Goal: Navigation & Orientation: Find specific page/section

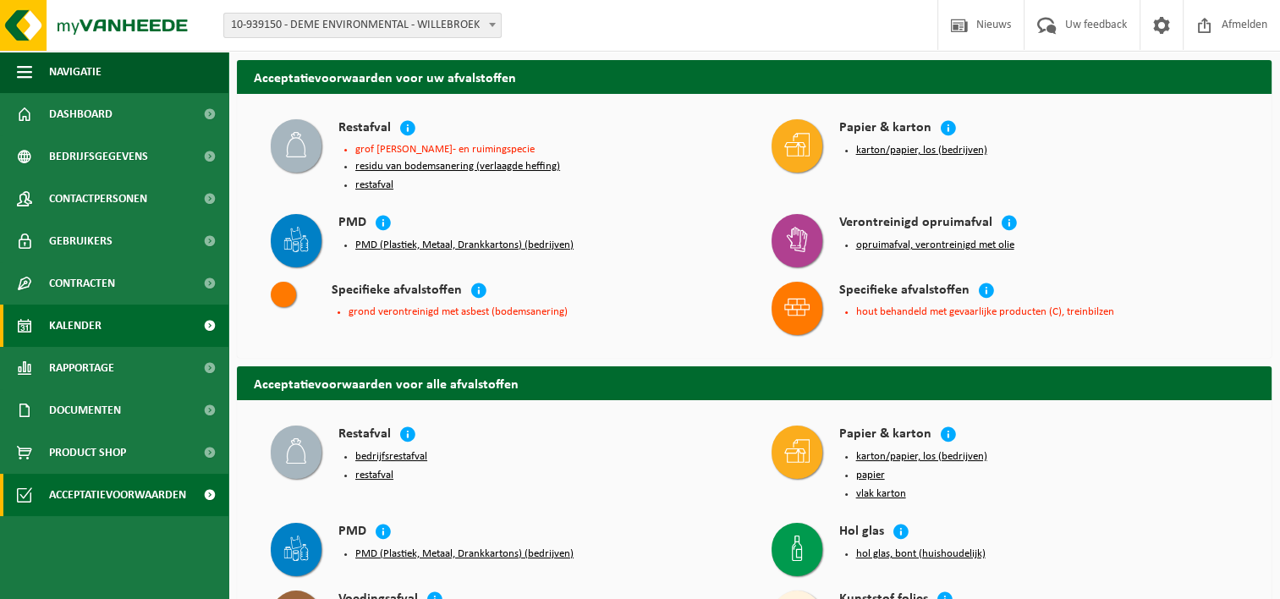
click at [124, 338] on link "Kalender" at bounding box center [114, 326] width 228 height 42
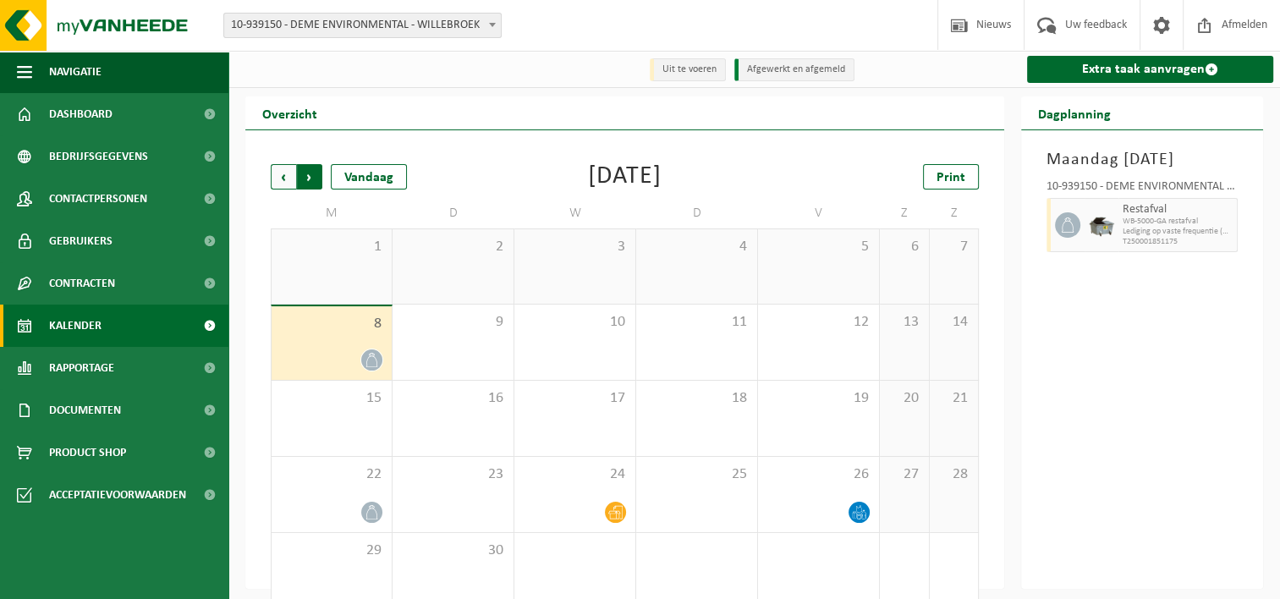
click at [284, 178] on span "Vorige" at bounding box center [283, 176] width 25 height 25
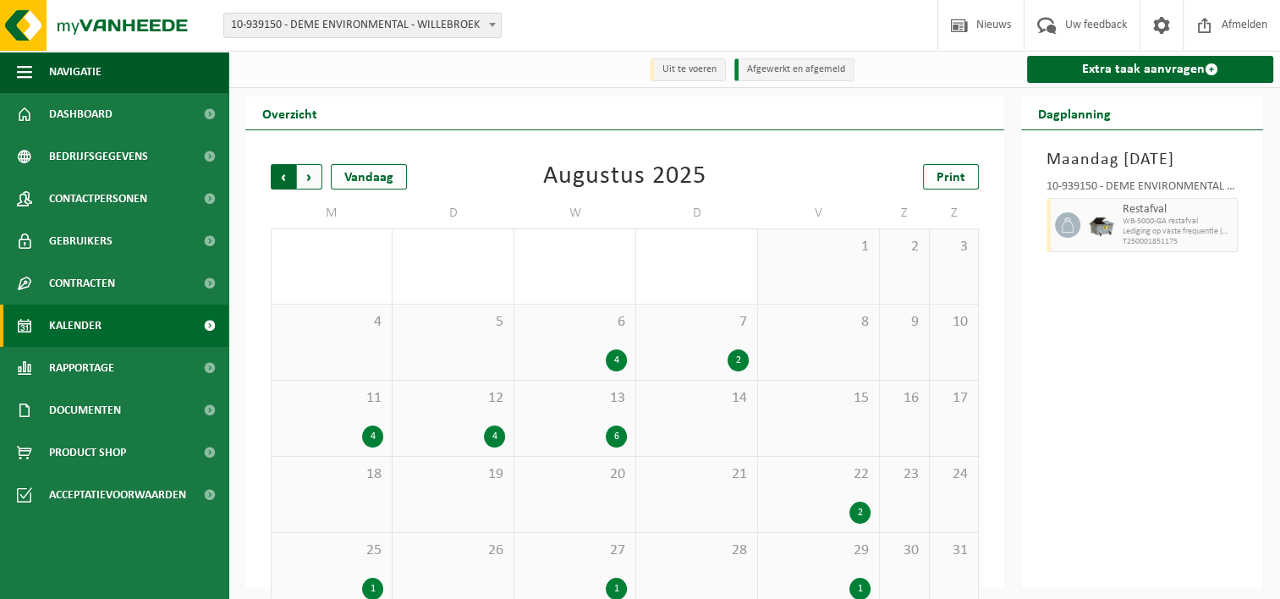
scroll to position [28, 0]
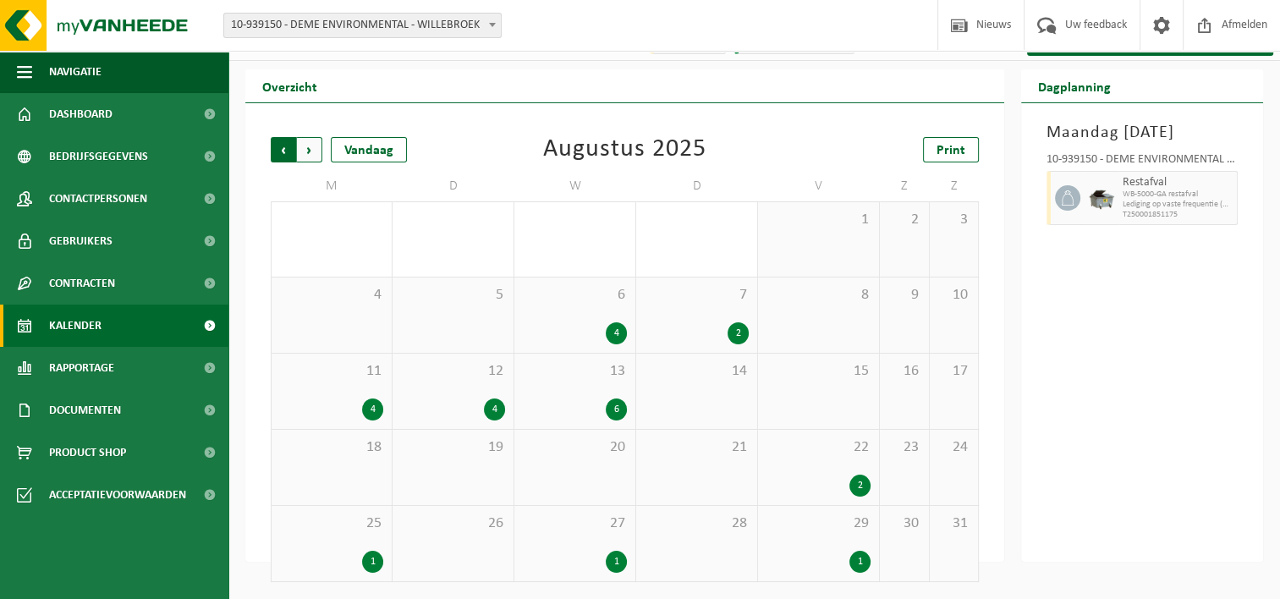
click at [308, 153] on span "Volgende" at bounding box center [309, 149] width 25 height 25
